Goal: Find specific page/section: Find specific page/section

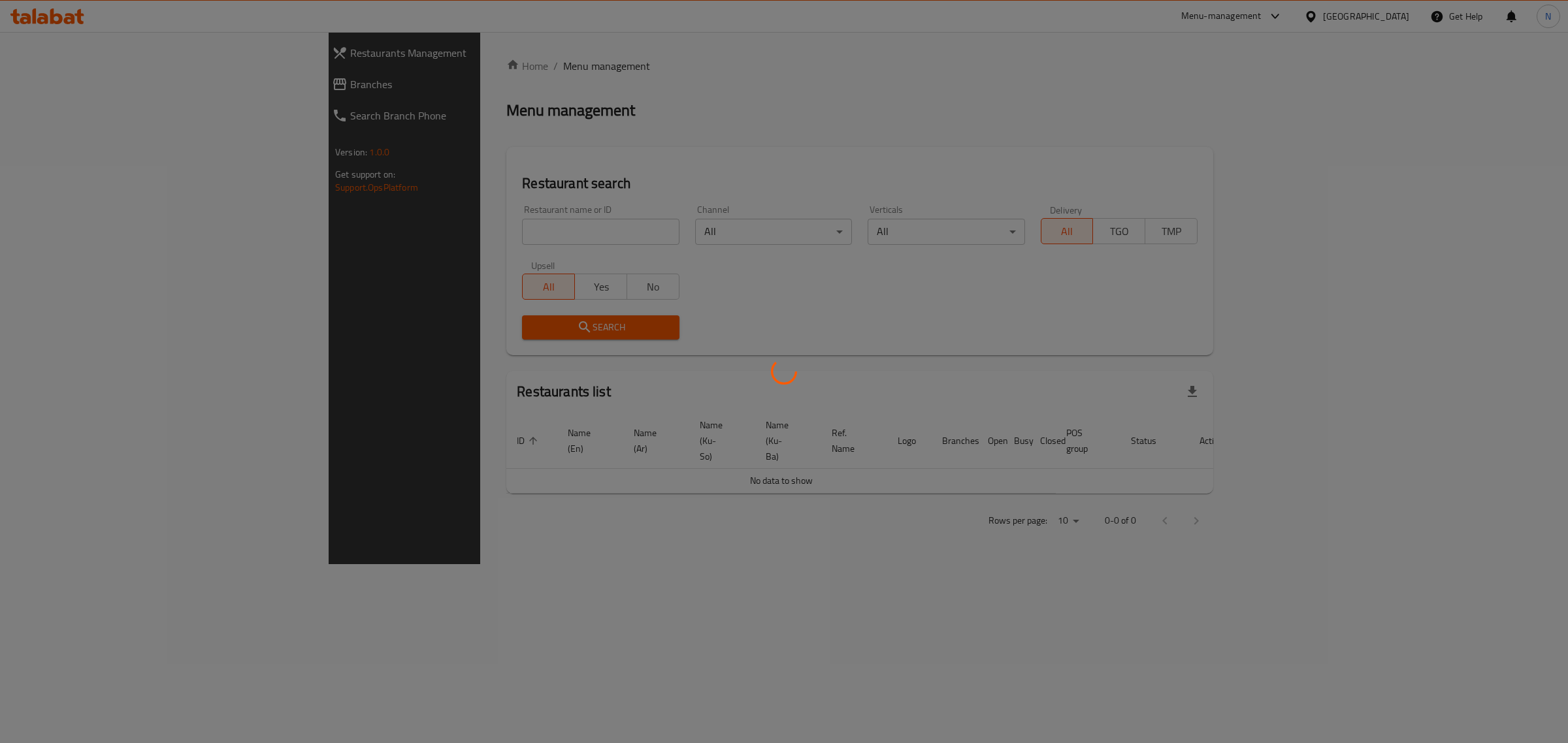
click at [507, 236] on div at bounding box center [784, 372] width 1568 height 743
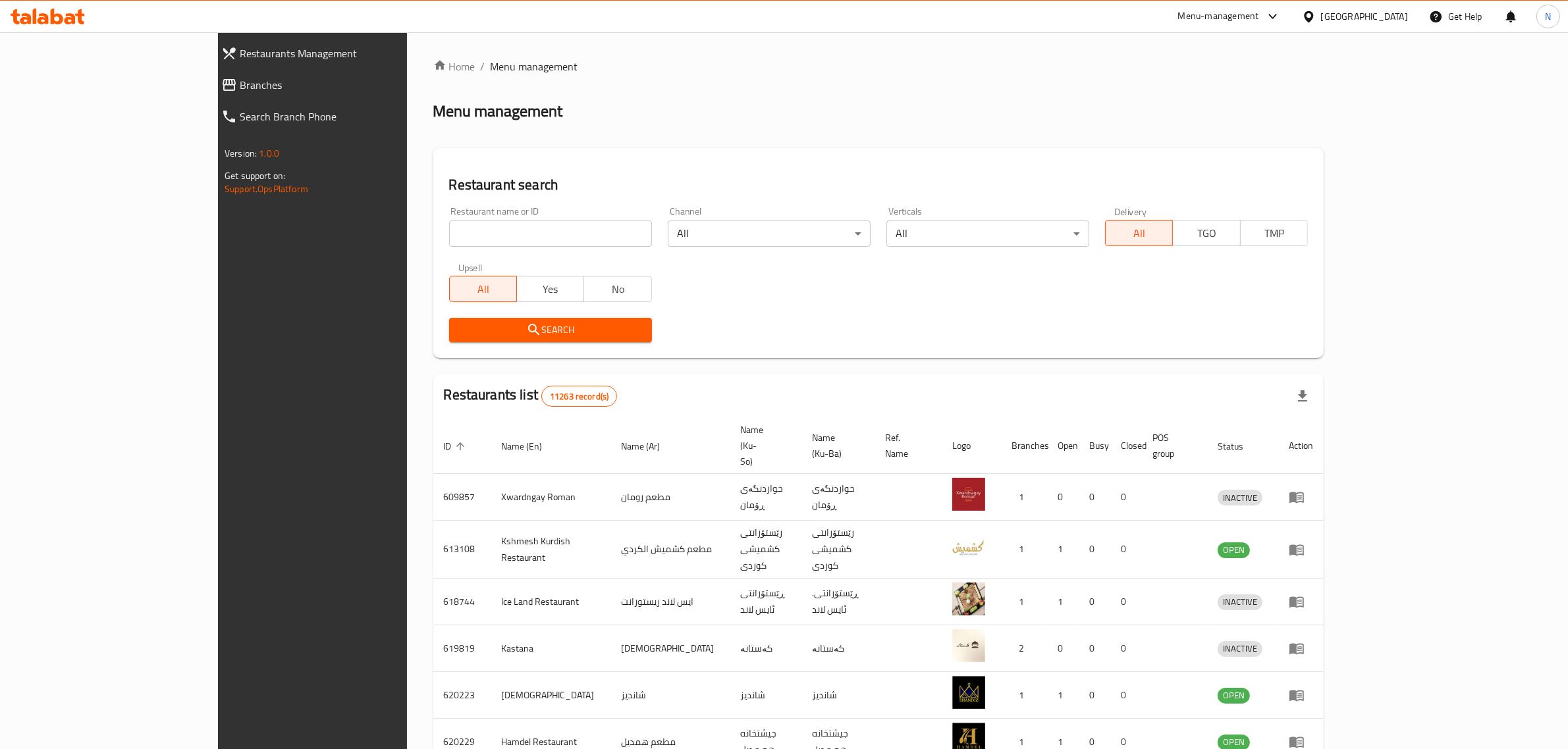
drag, startPoint x: 0, startPoint y: 0, endPoint x: 512, endPoint y: 238, distance: 564.6
click at [512, 238] on input "search" at bounding box center [550, 234] width 203 height 27
paste input "693853"
type input "693853"
click at [575, 323] on span "Search" at bounding box center [551, 330] width 182 height 16
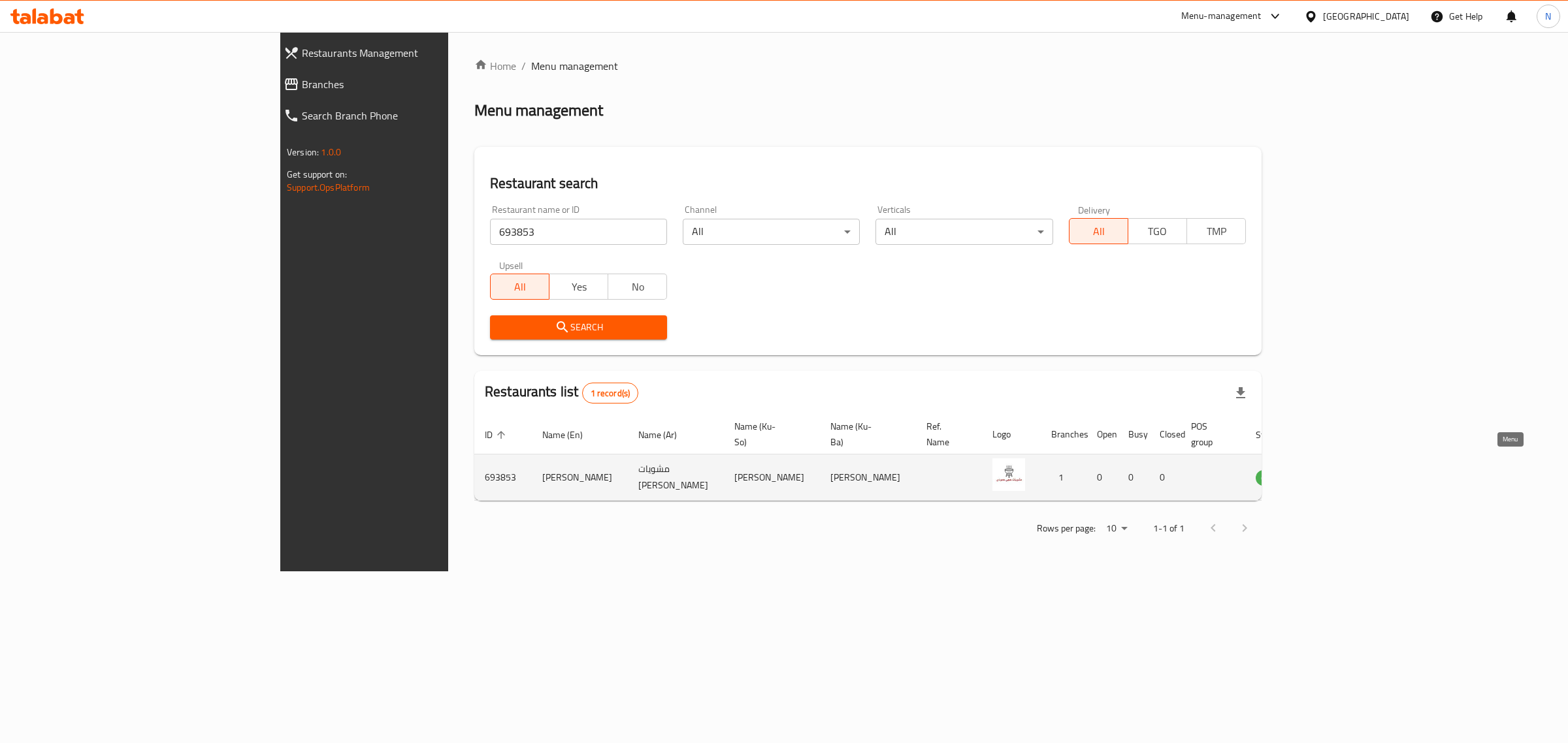
click at [1340, 470] on icon "enhanced table" at bounding box center [1331, 477] width 16 height 16
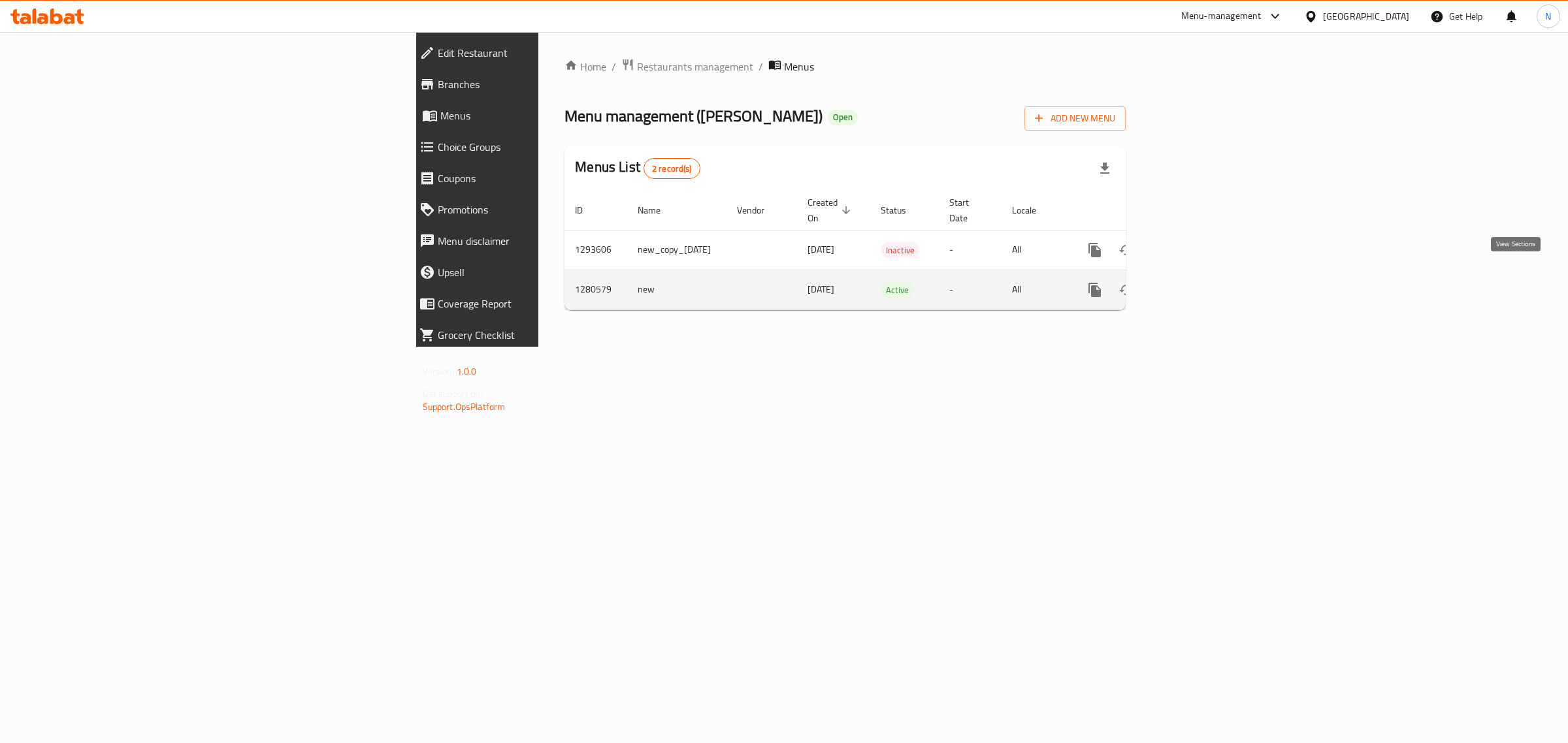
click at [1204, 274] on link "enhanced table" at bounding box center [1188, 289] width 31 height 31
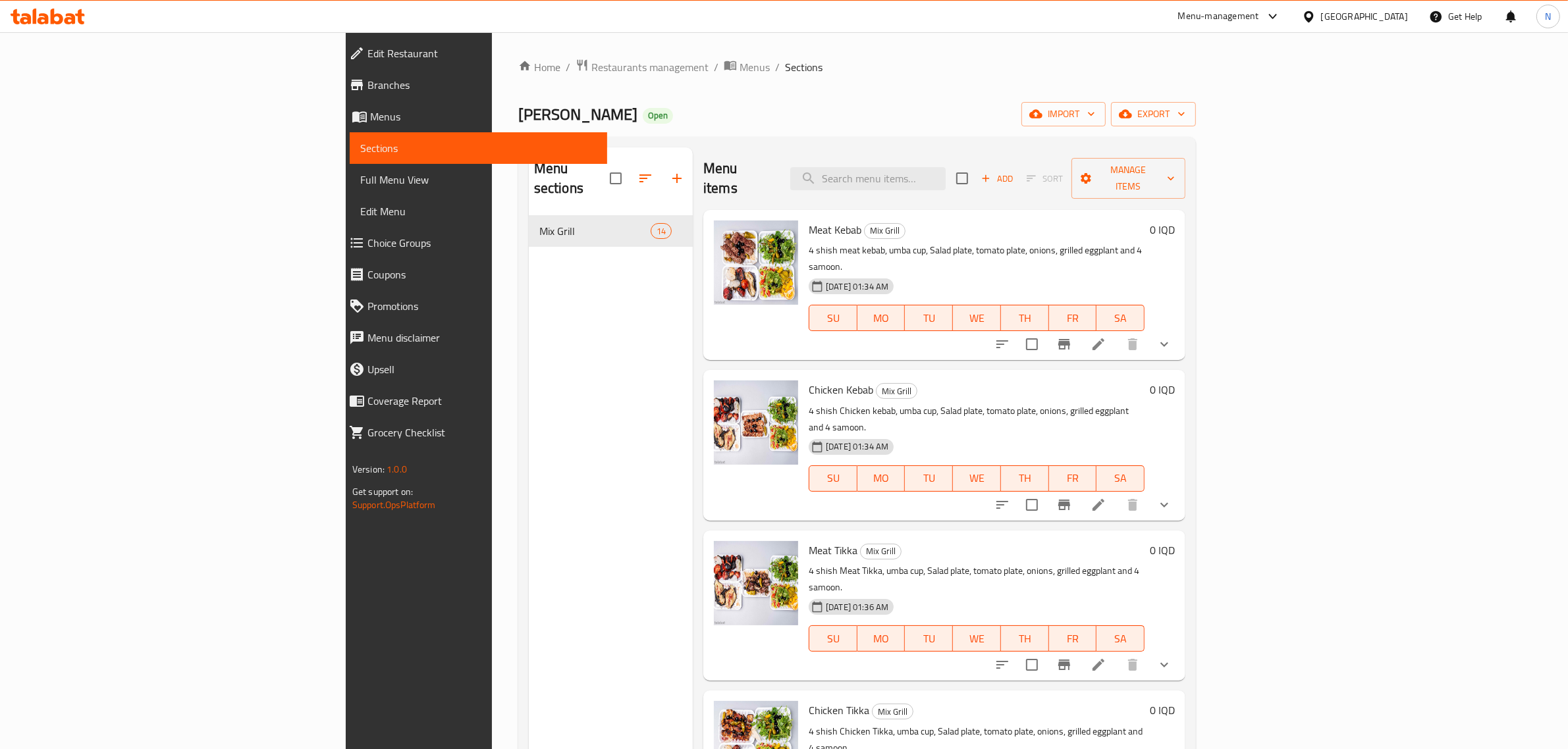
click at [368, 86] on span "Branches" at bounding box center [483, 85] width 230 height 16
